Goal: Information Seeking & Learning: Learn about a topic

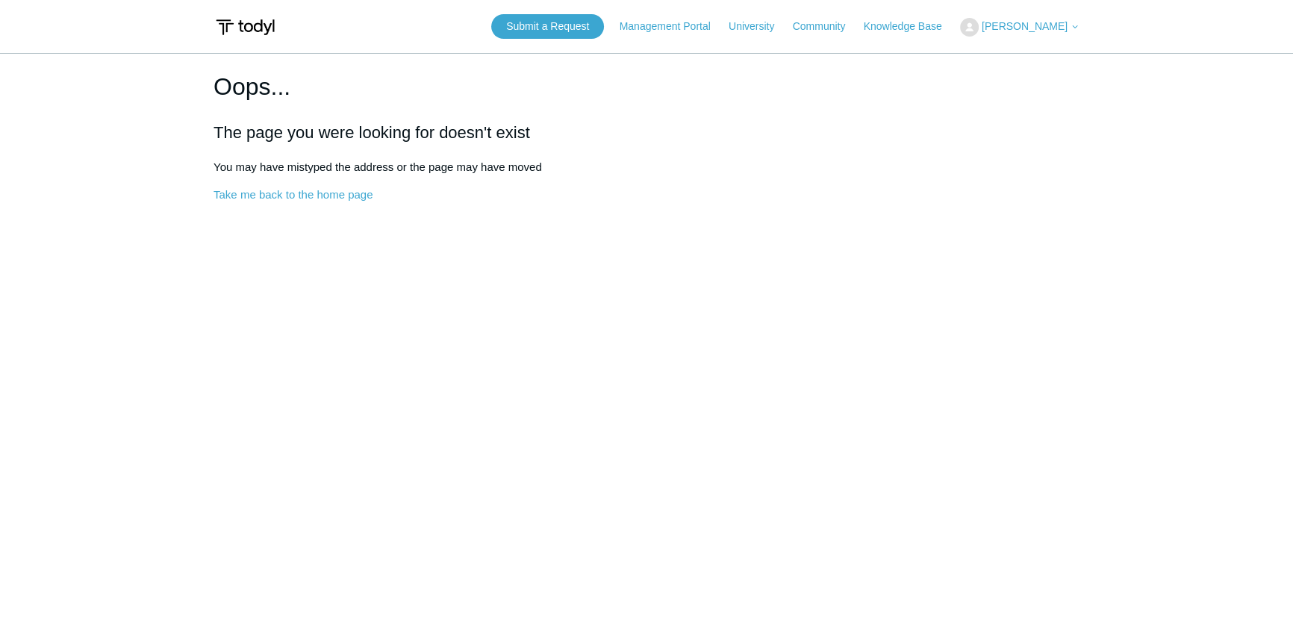
click at [1029, 29] on span "[PERSON_NAME]" at bounding box center [1024, 26] width 86 height 12
click at [1031, 86] on link "Sign out" at bounding box center [1033, 85] width 146 height 26
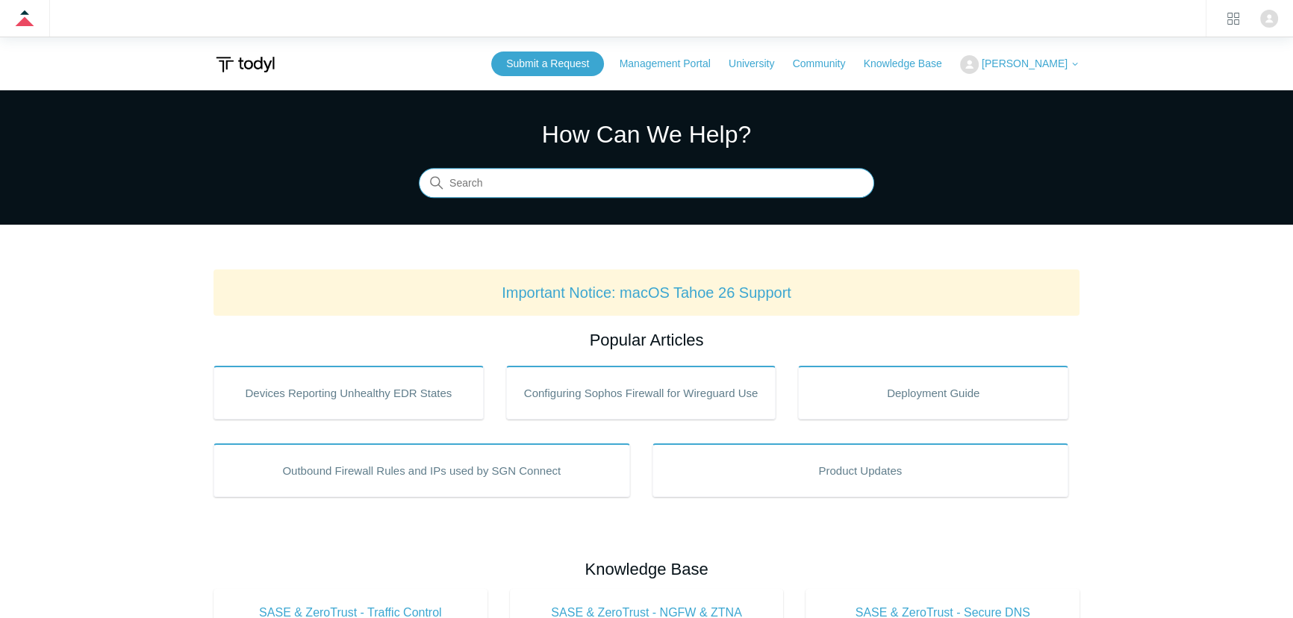
click at [493, 184] on input "Search" at bounding box center [646, 184] width 455 height 30
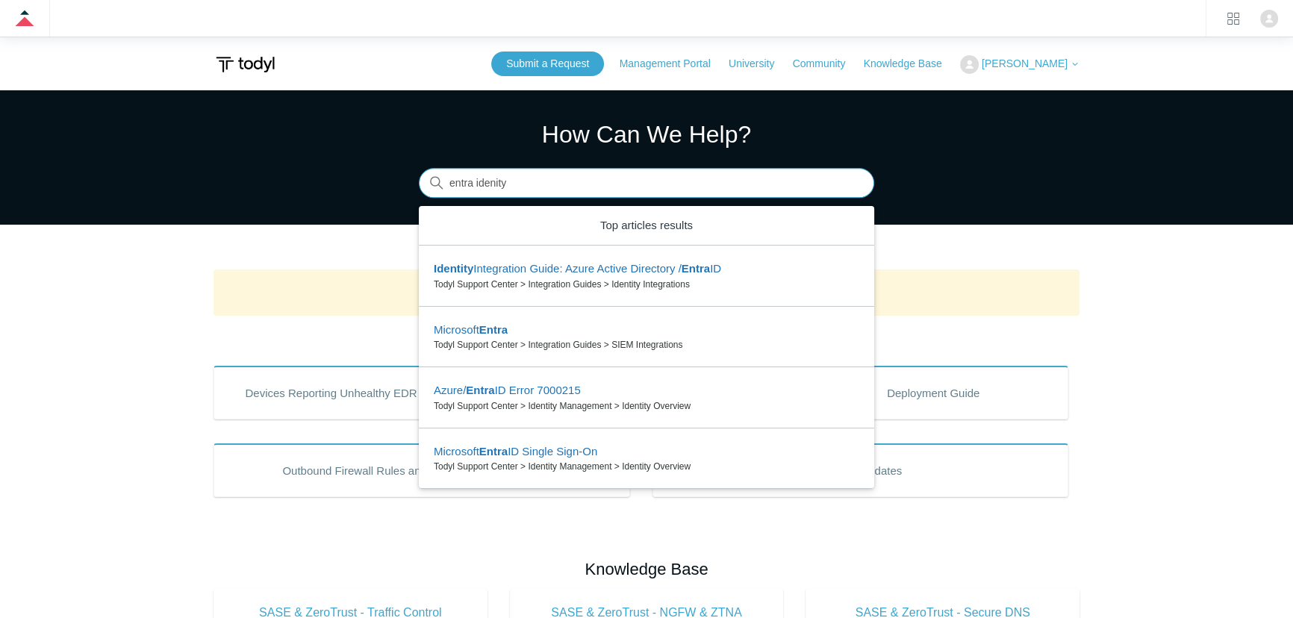
type input "entra idenity"
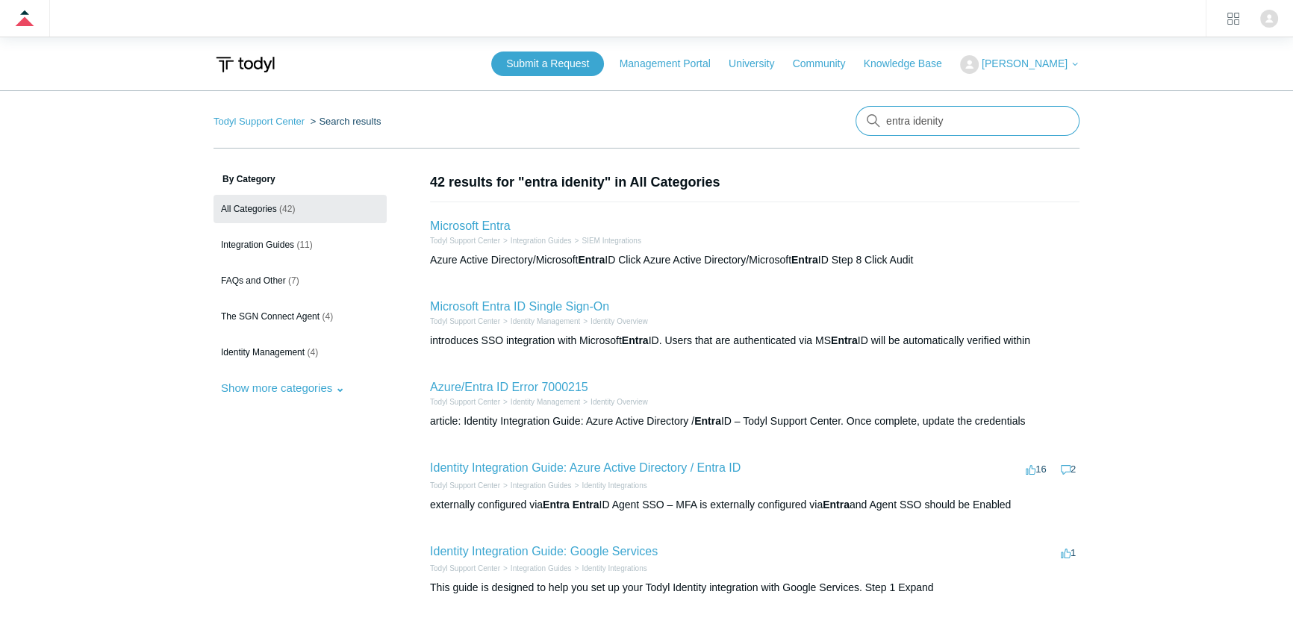
click at [911, 121] on input "entra idenity" at bounding box center [967, 121] width 224 height 30
click at [631, 470] on link "Identity Integration Guide: Azure Active Directory / Entra ID" at bounding box center [585, 467] width 310 height 13
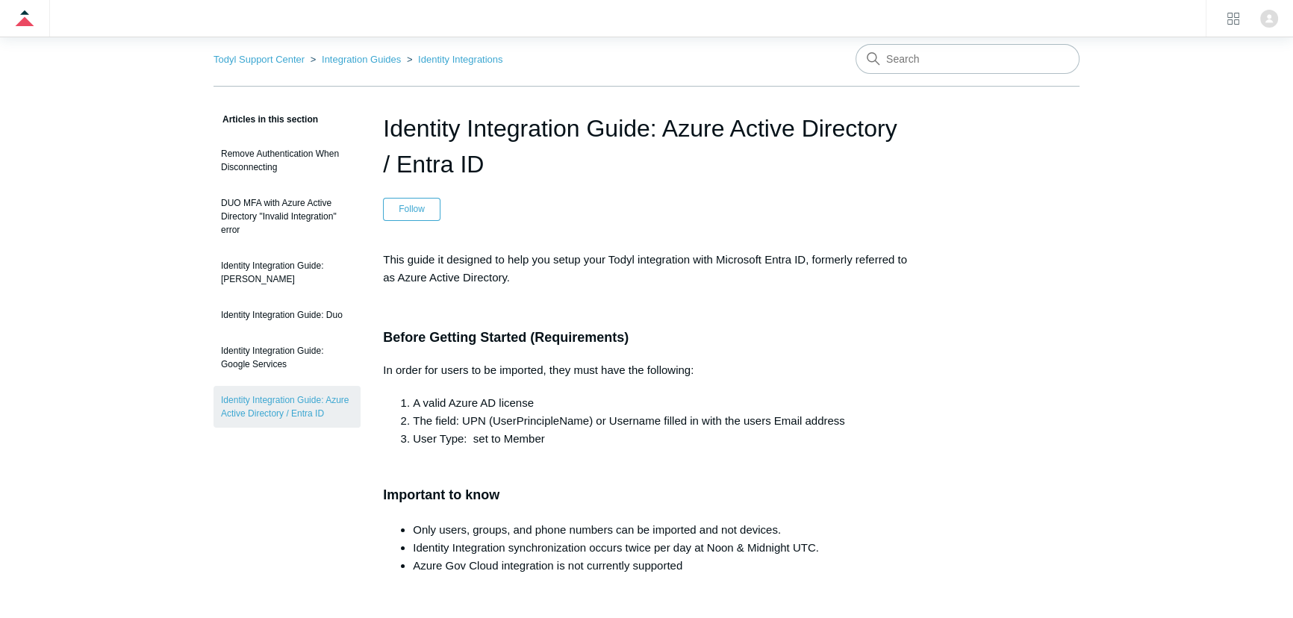
scroll to position [67, 0]
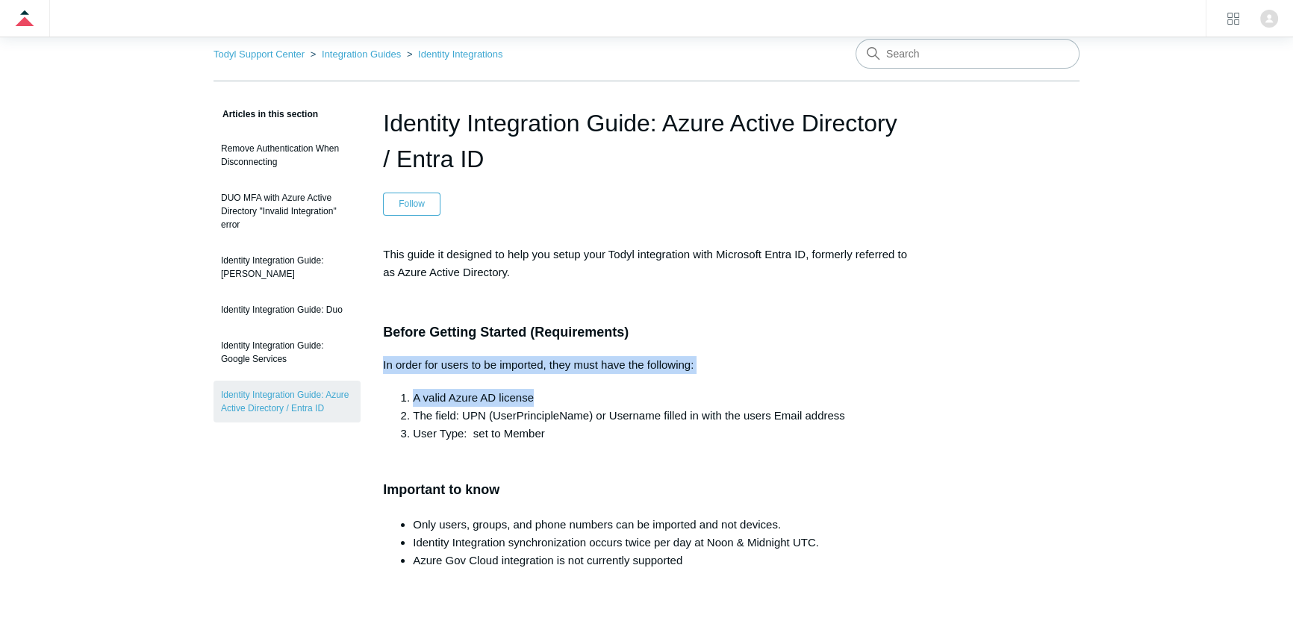
drag, startPoint x: 383, startPoint y: 360, endPoint x: 558, endPoint y: 392, distance: 178.2
copy div "In order for users to be imported, they must have the following: A valid Azure …"
